Goal: Check status: Check status

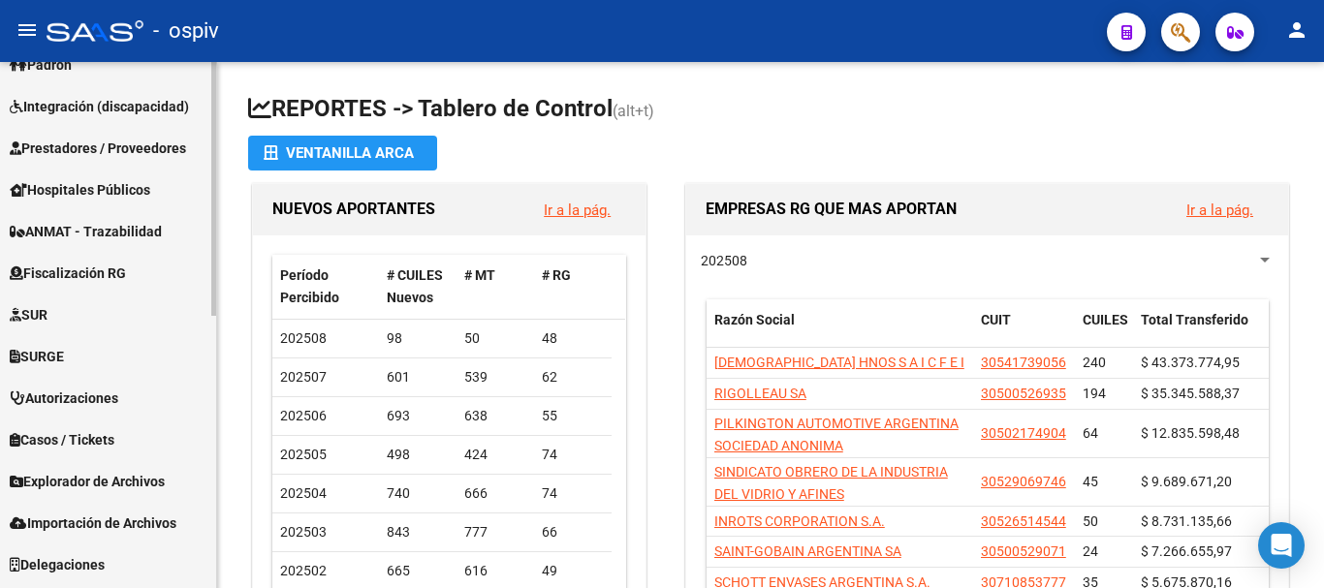
scroll to position [565, 0]
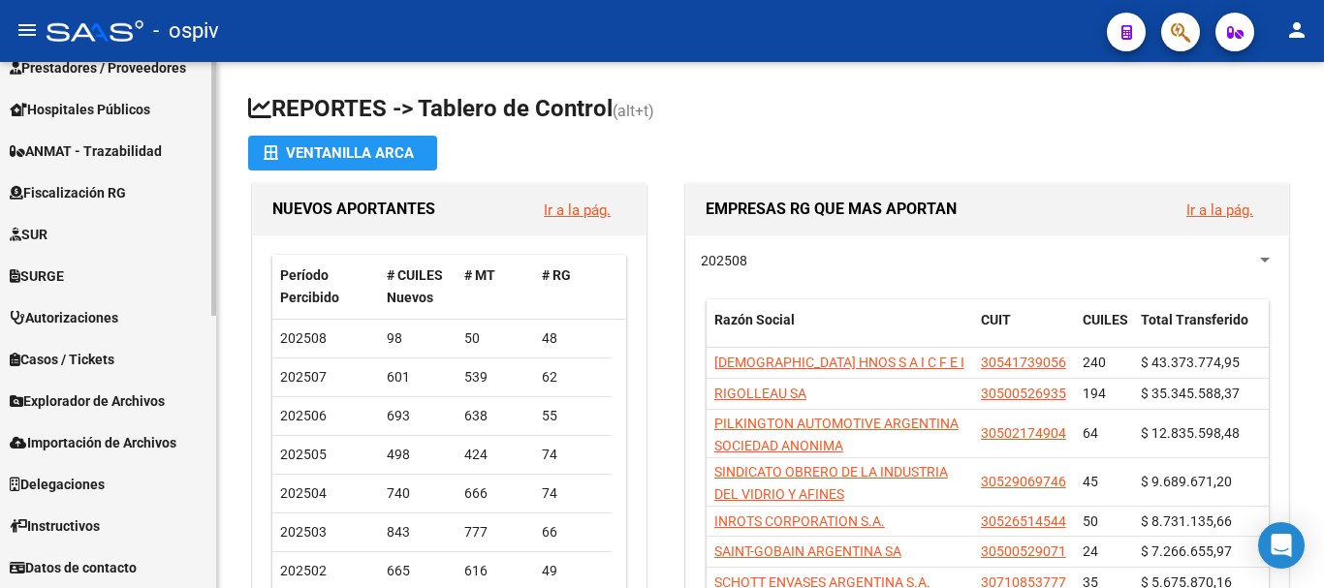
click at [79, 392] on span "Explorador de Archivos" at bounding box center [87, 401] width 155 height 21
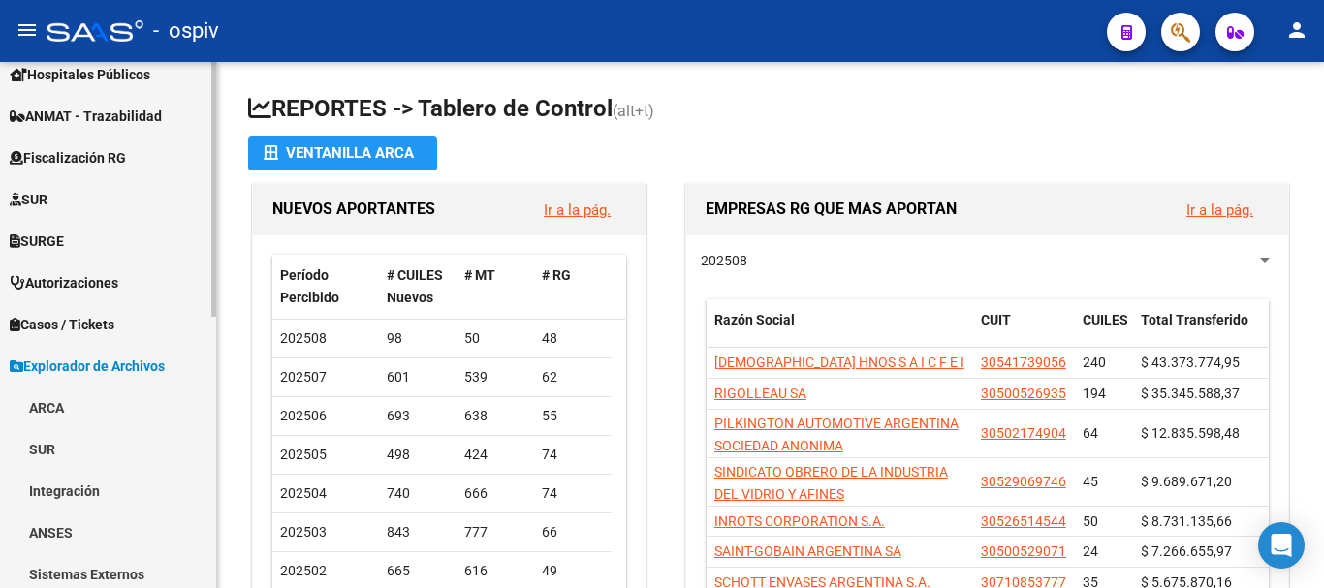
scroll to position [273, 0]
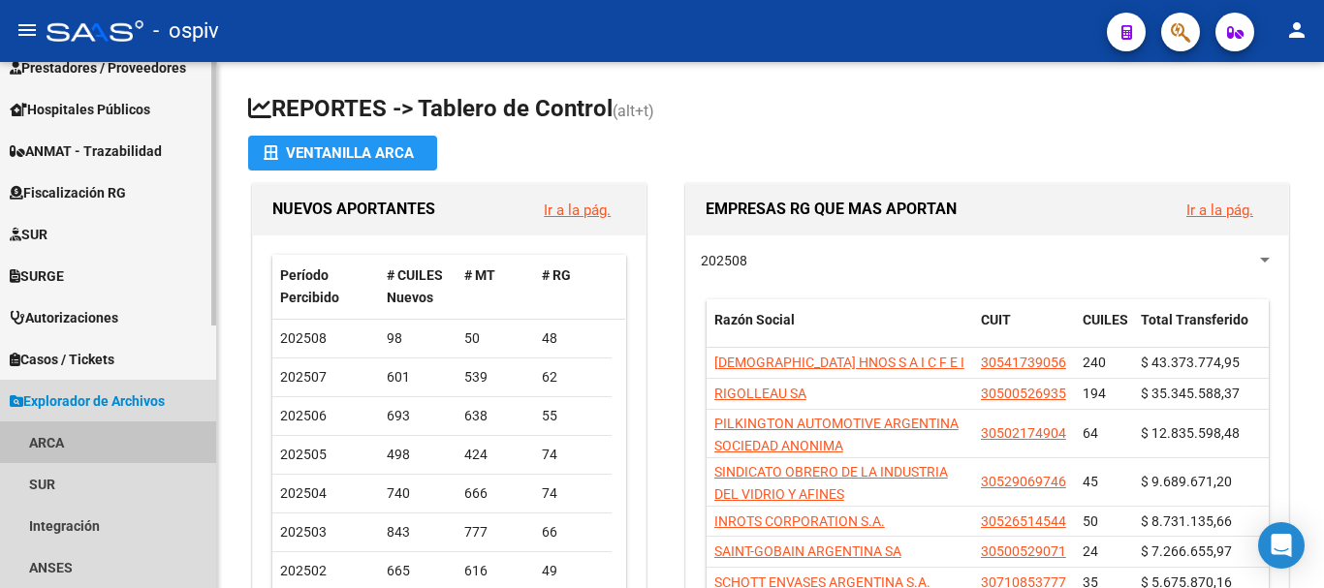
click at [46, 447] on link "ARCA" at bounding box center [108, 443] width 216 height 42
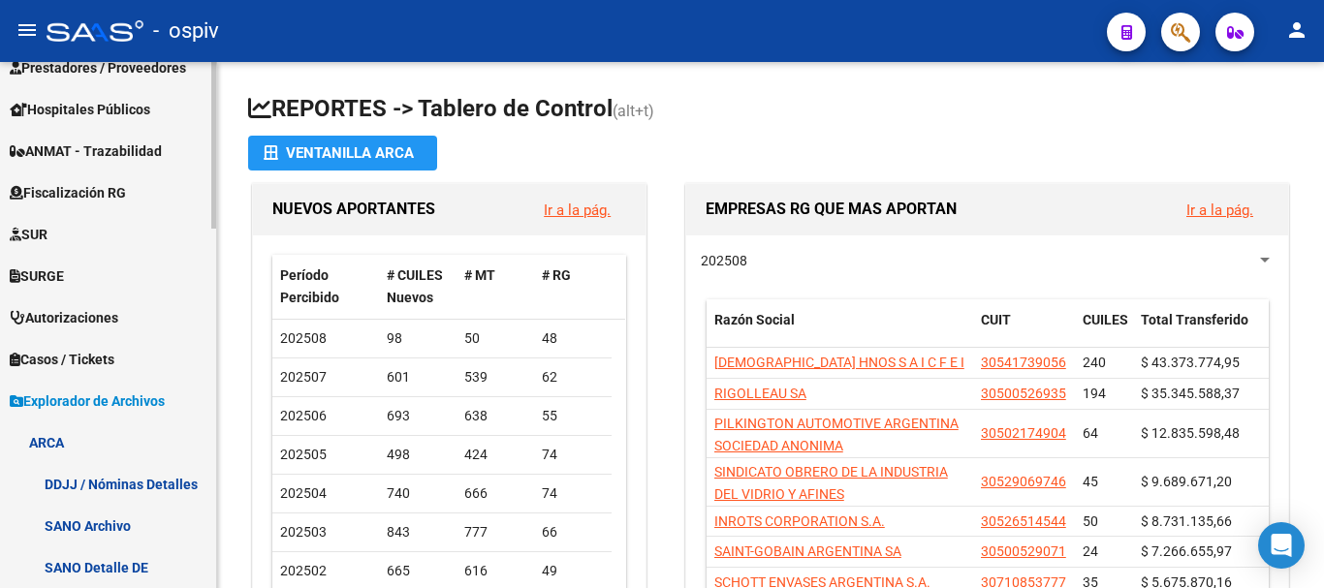
click at [50, 442] on link "ARCA" at bounding box center [108, 443] width 216 height 42
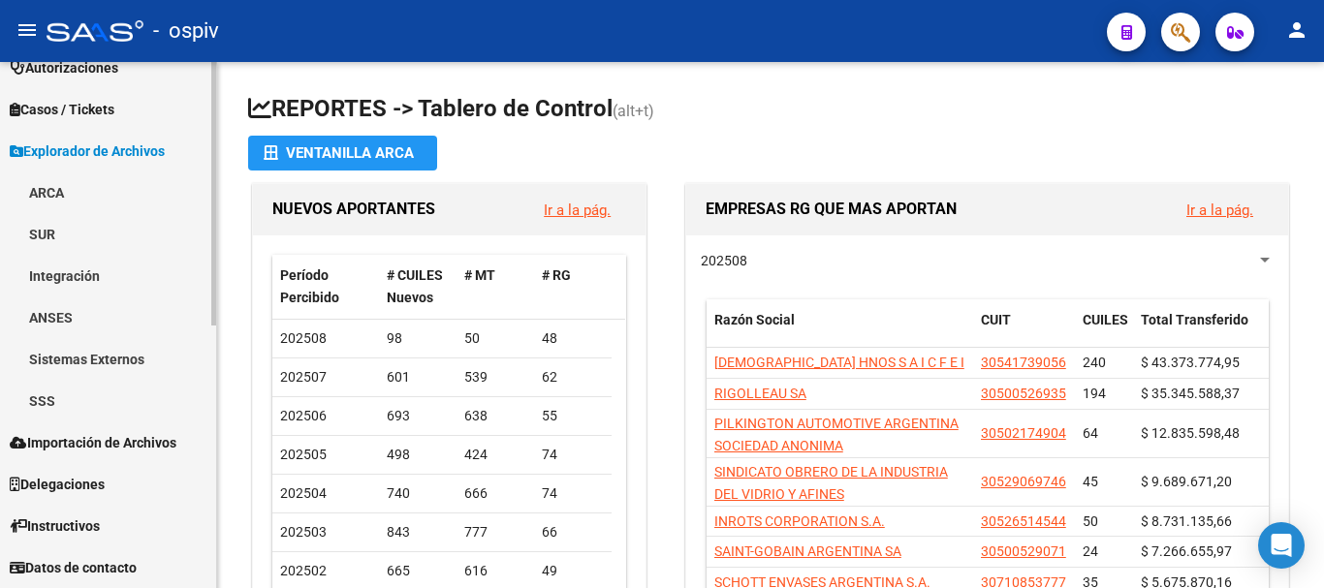
scroll to position [330, 0]
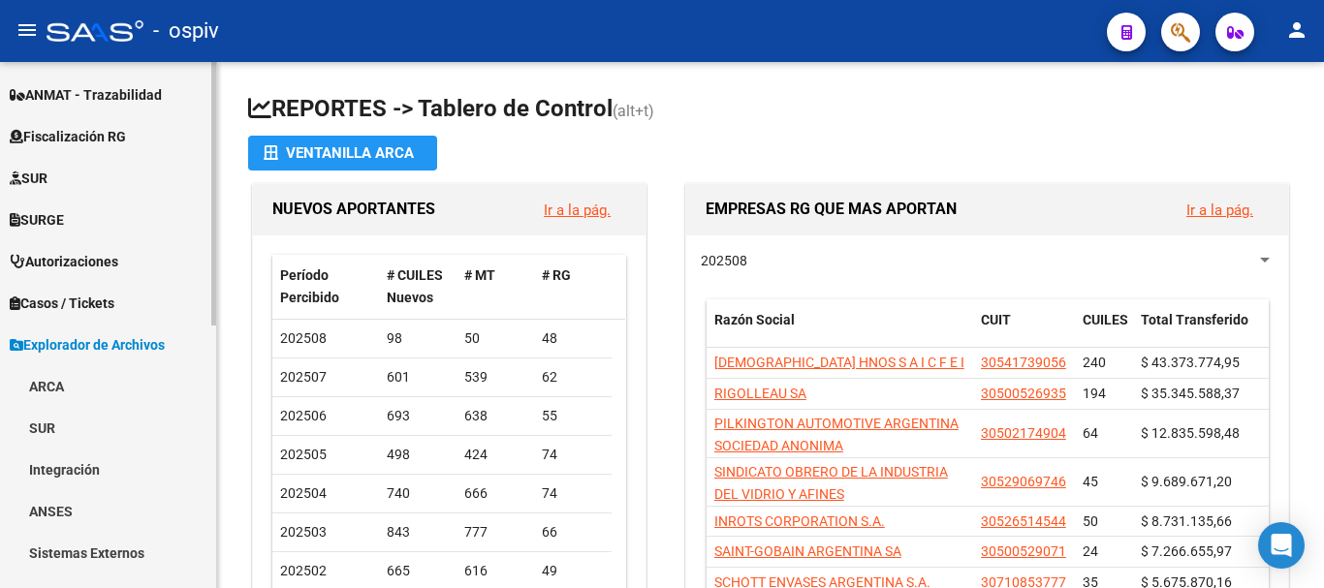
click at [44, 382] on link "ARCA" at bounding box center [108, 386] width 216 height 42
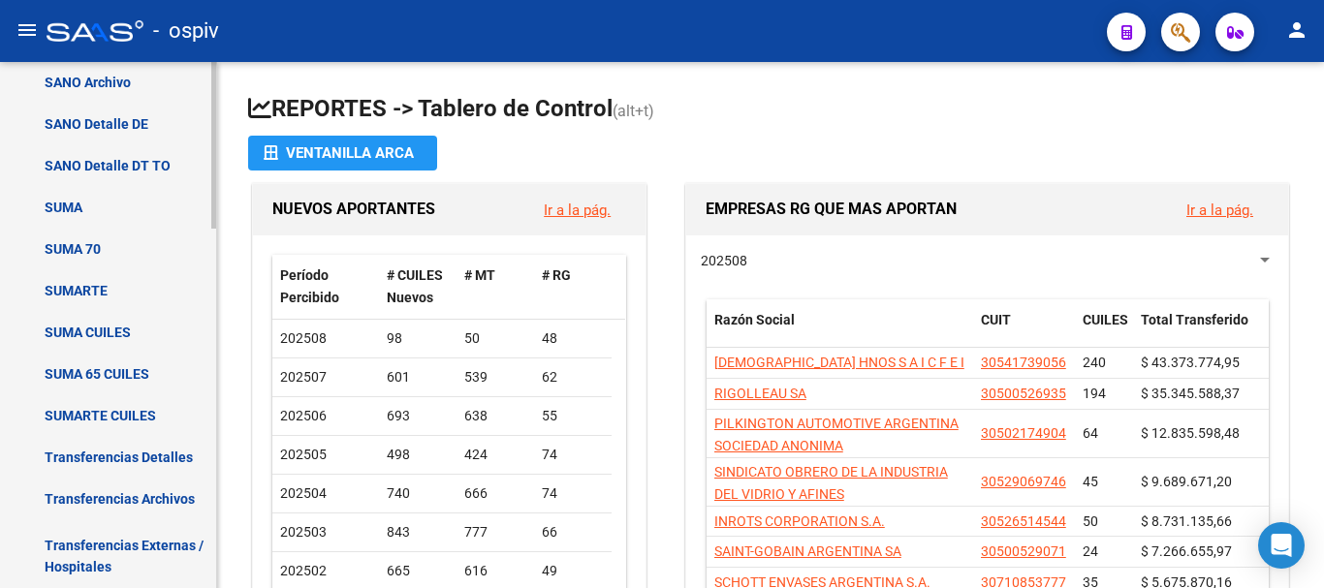
scroll to position [814, 0]
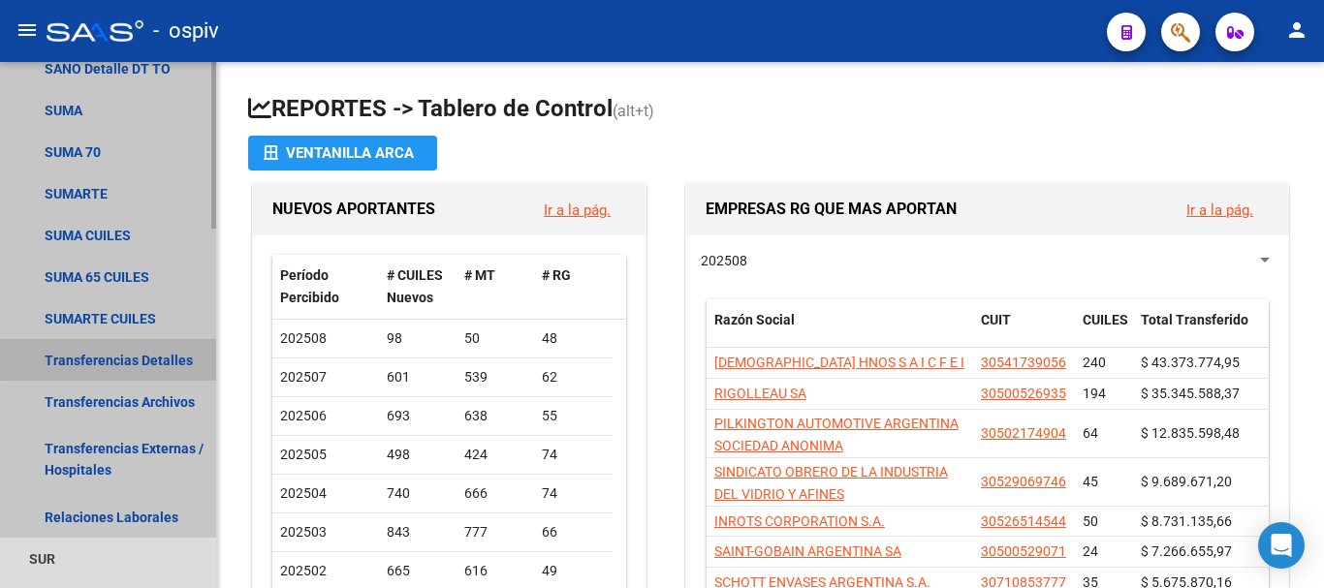
click at [111, 358] on link "Transferencias Detalles" at bounding box center [108, 360] width 216 height 42
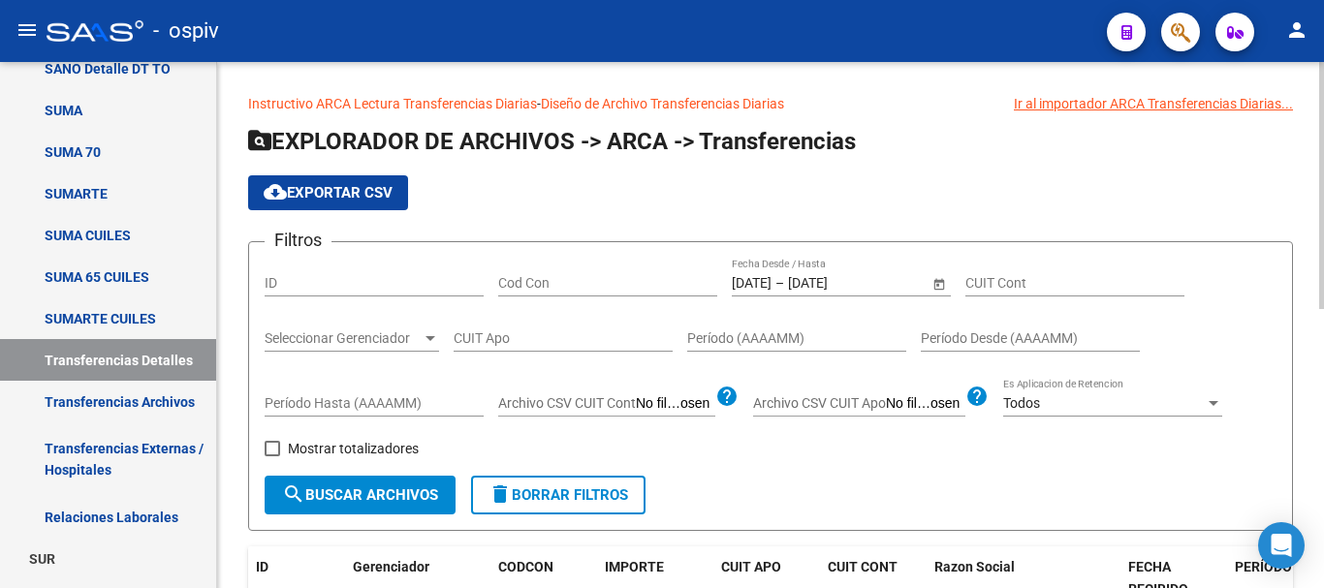
click at [817, 286] on input "[DATE]" at bounding box center [835, 283] width 95 height 16
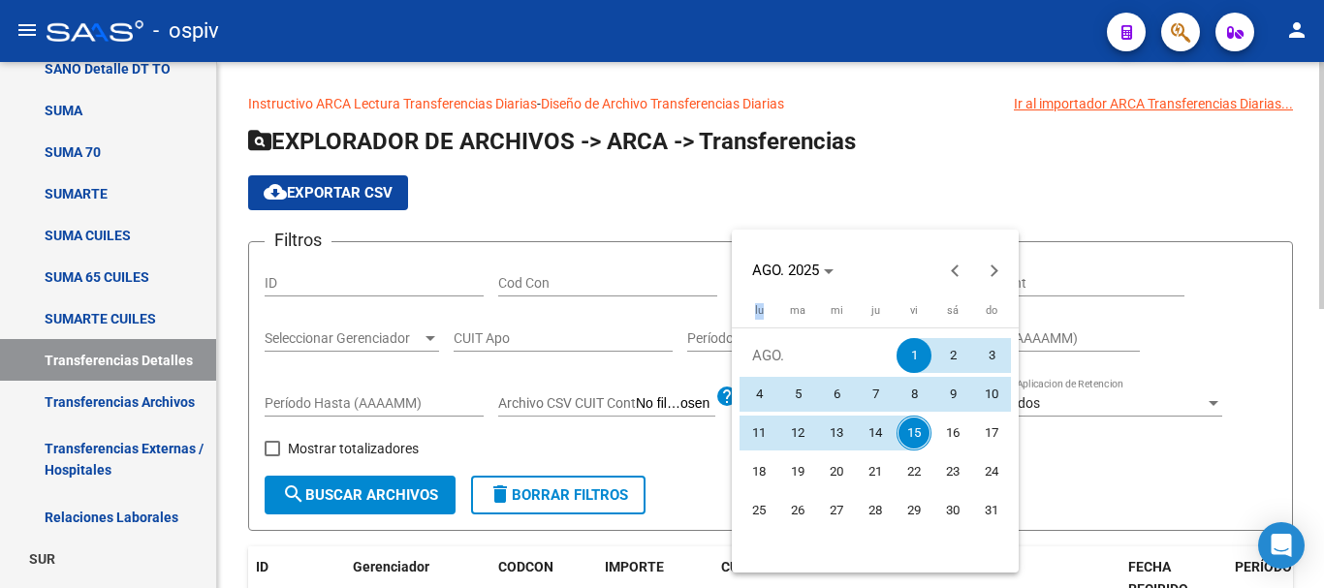
click at [817, 286] on mat-calendar "[DATE] [DATE] [DATE] [PERSON_NAME][DATE] ma [DATE] mi [DATE] [PERSON_NAME][DATE…" at bounding box center [875, 401] width 287 height 343
click at [913, 431] on span "15" at bounding box center [914, 433] width 35 height 35
type input "[DATE]"
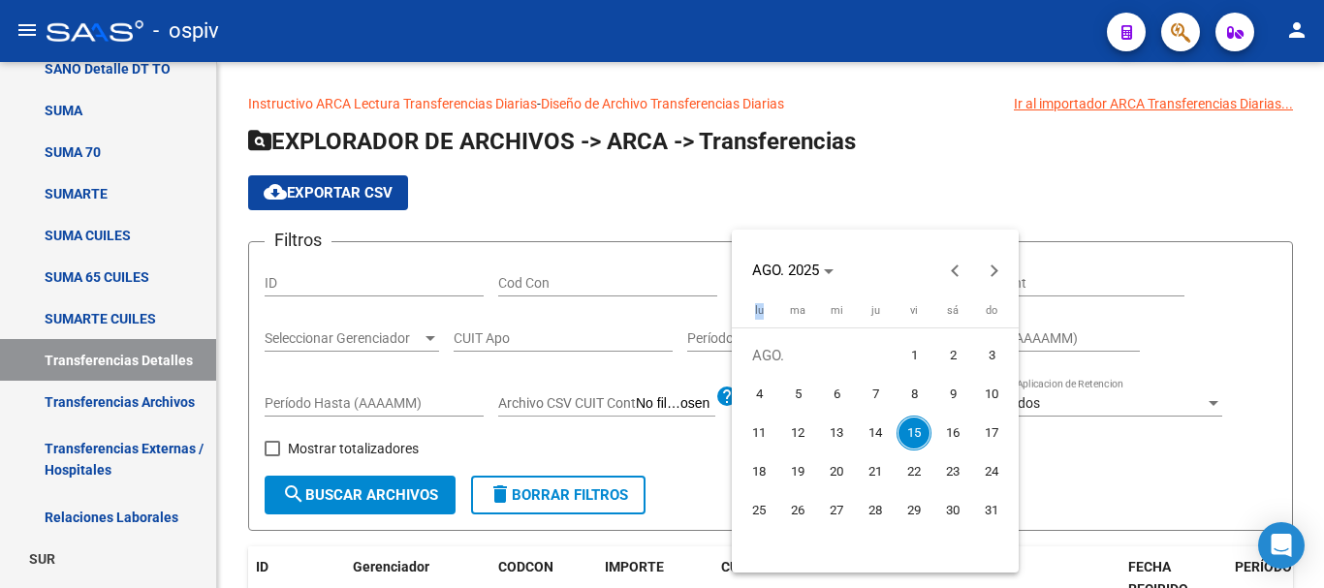
click at [913, 431] on span "15" at bounding box center [914, 433] width 35 height 35
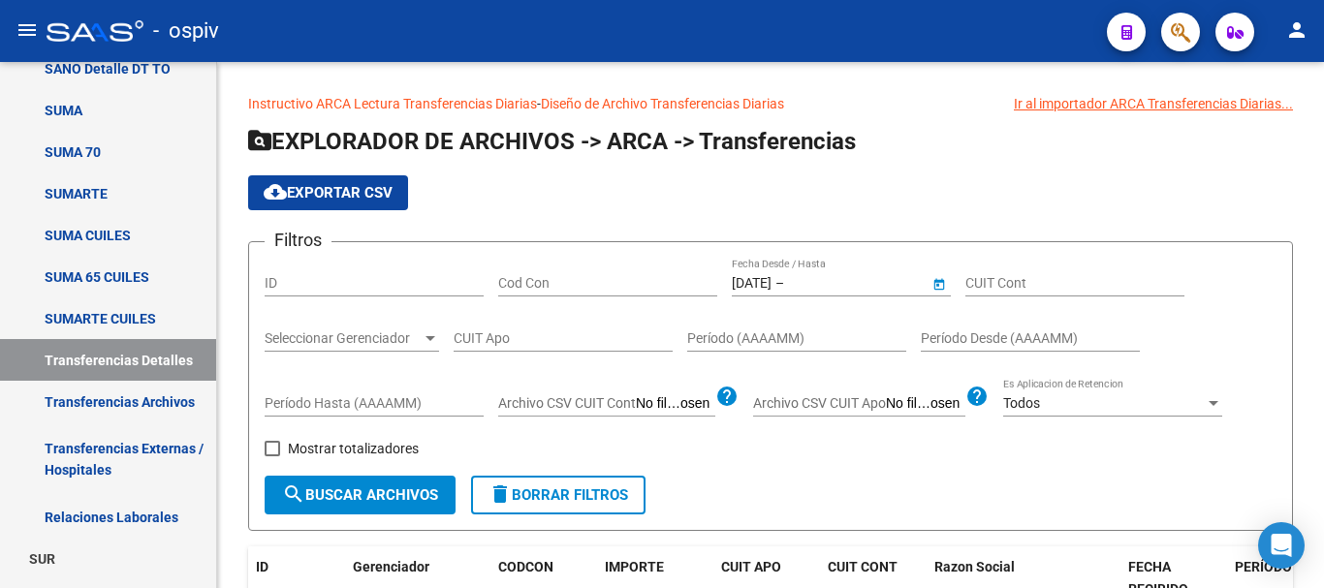
type input "[DATE]"
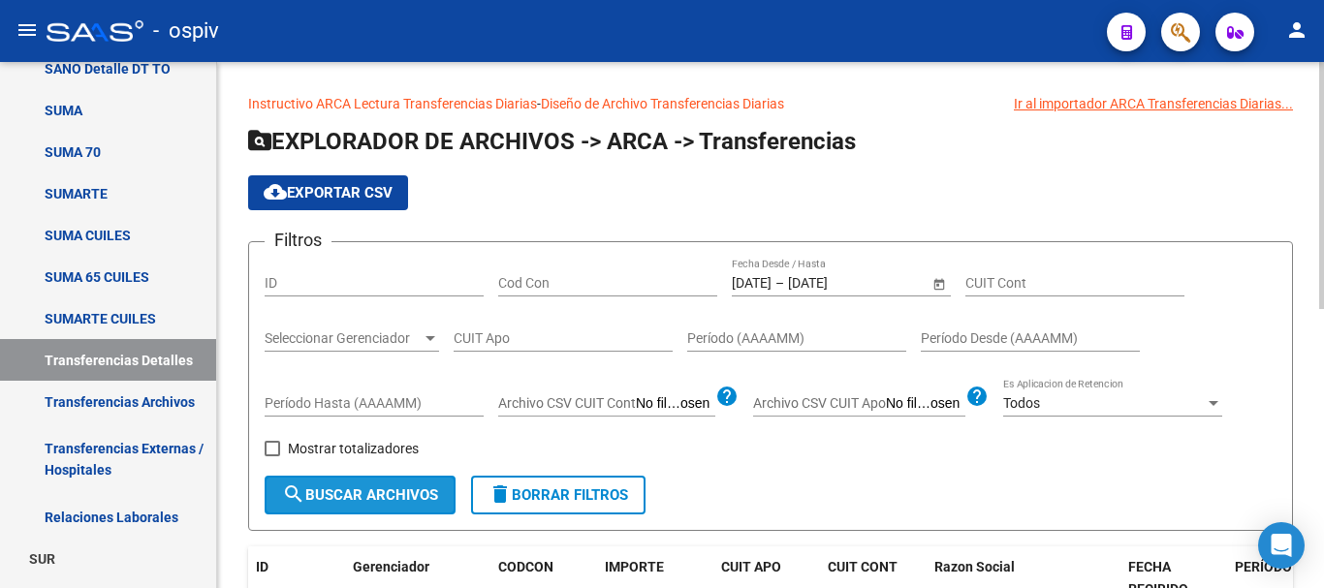
click at [345, 500] on span "search Buscar Archivos" at bounding box center [360, 495] width 156 height 17
